Goal: Information Seeking & Learning: Learn about a topic

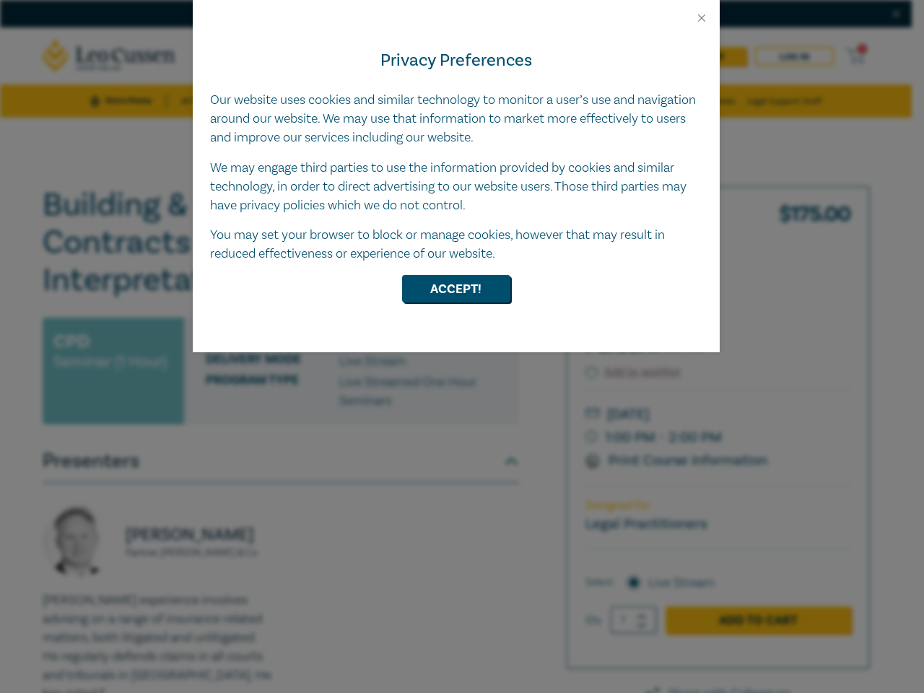
click at [462, 346] on div "Privacy Preferences Our website uses cookies and similar technology to monitor …" at bounding box center [456, 189] width 527 height 328
click at [701, 18] on button "Close" at bounding box center [701, 18] width 13 height 13
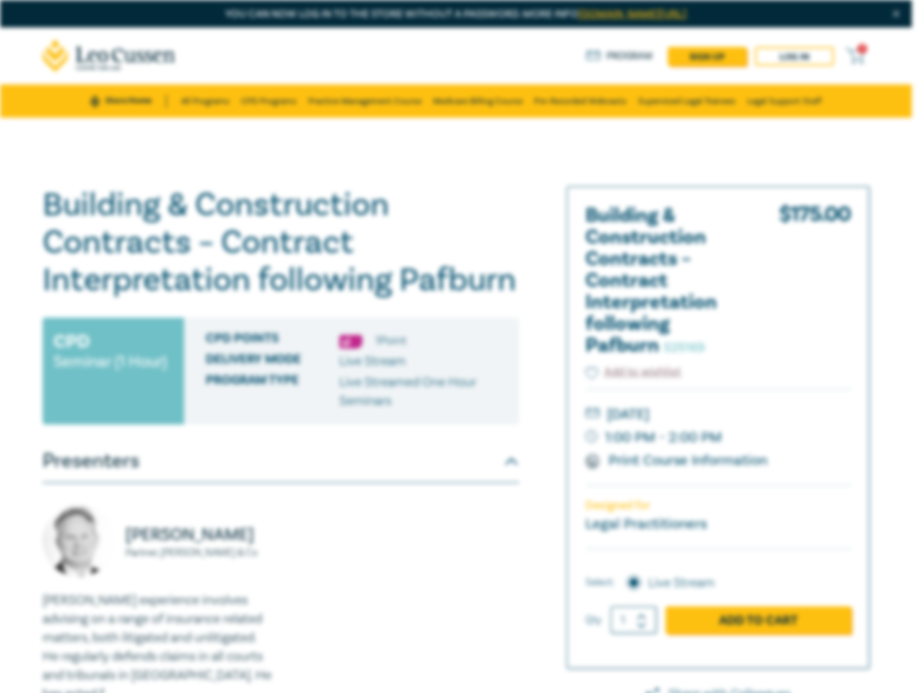
click at [456, 289] on h1 "Building & Construction Contracts – Contract Interpretation following Pafburn S…" at bounding box center [281, 242] width 476 height 113
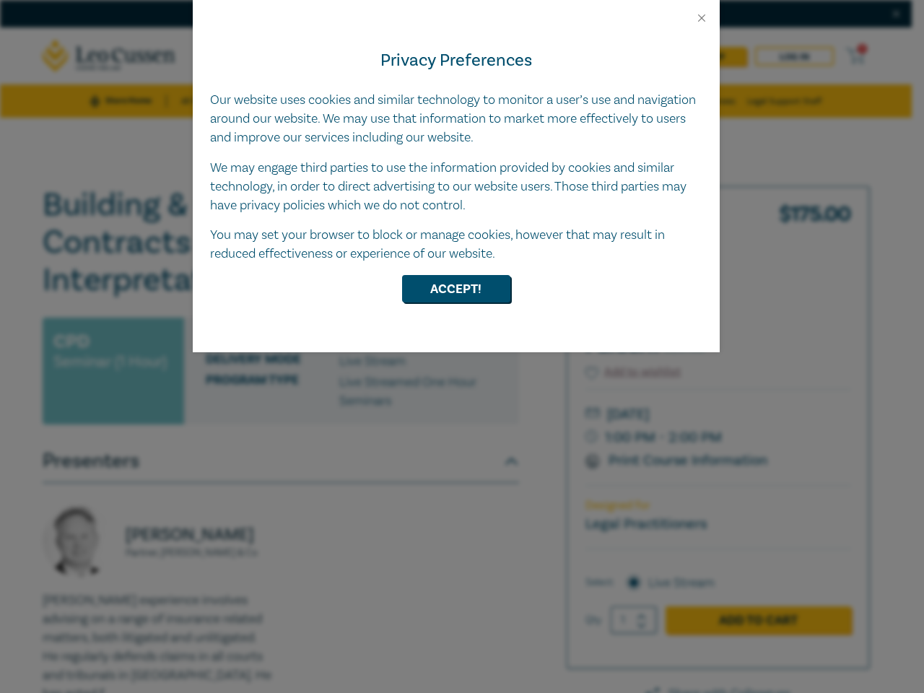
click at [462, 346] on div "Privacy Preferences Our website uses cookies and similar technology to monitor …" at bounding box center [456, 189] width 527 height 328
click at [701, 18] on button "Close" at bounding box center [701, 18] width 13 height 13
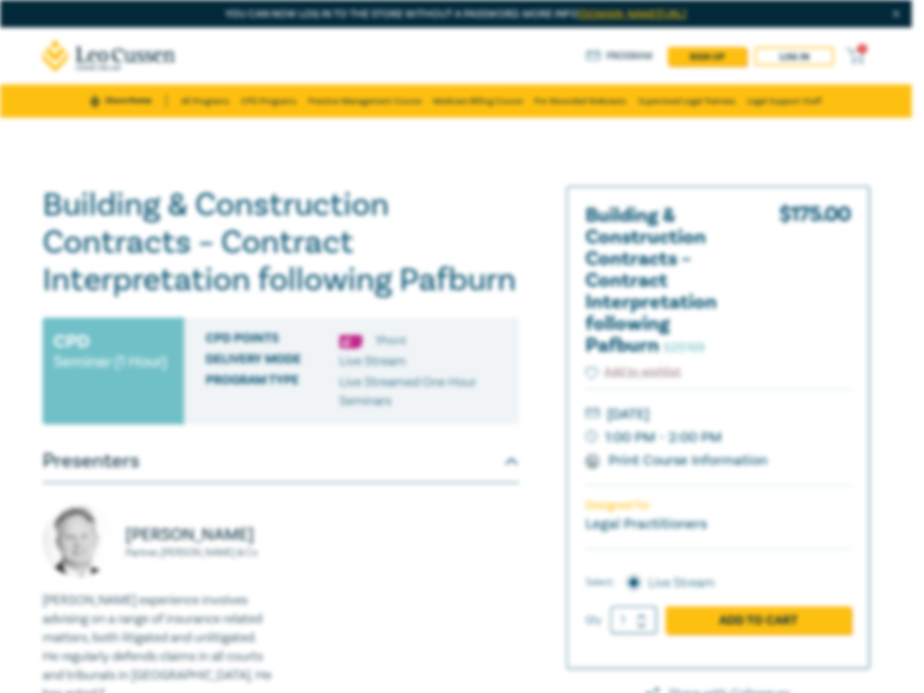
click at [456, 289] on h1 "Building & Construction Contracts – Contract Interpretation following Pafburn S…" at bounding box center [281, 242] width 476 height 113
